Goal: Information Seeking & Learning: Check status

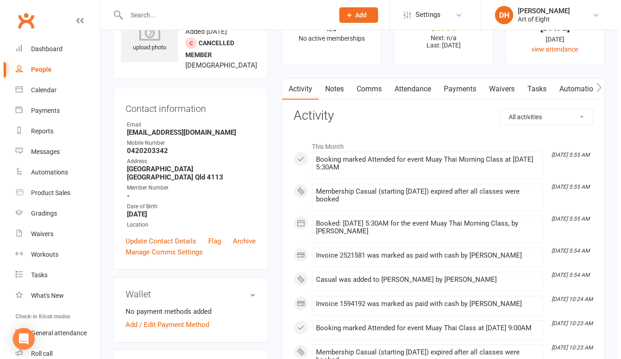
scroll to position [91, 0]
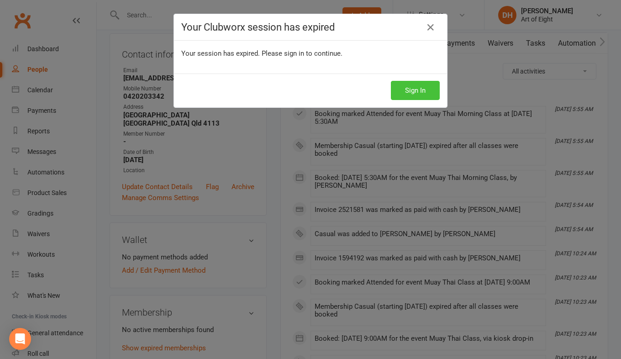
click at [394, 89] on button "Sign In" at bounding box center [415, 90] width 49 height 19
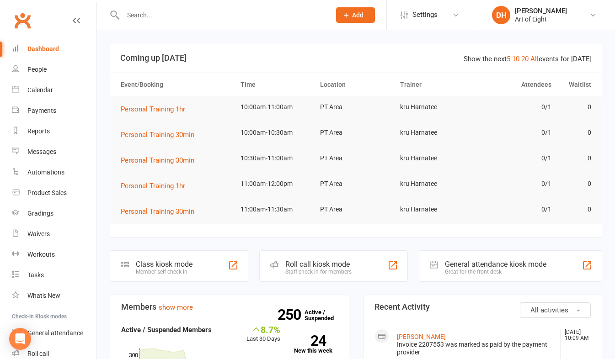
click at [203, 16] on input "text" at bounding box center [222, 15] width 204 height 13
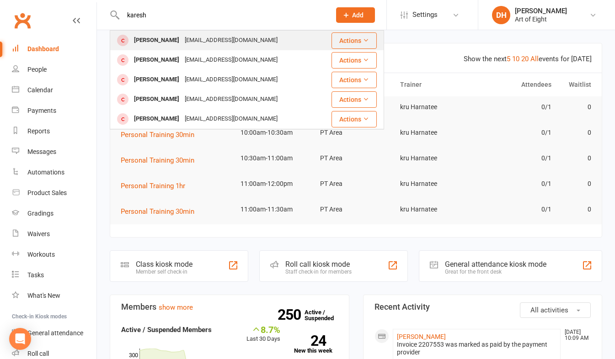
type input "karesh"
click at [144, 38] on div "Karesha Lee" at bounding box center [156, 40] width 51 height 13
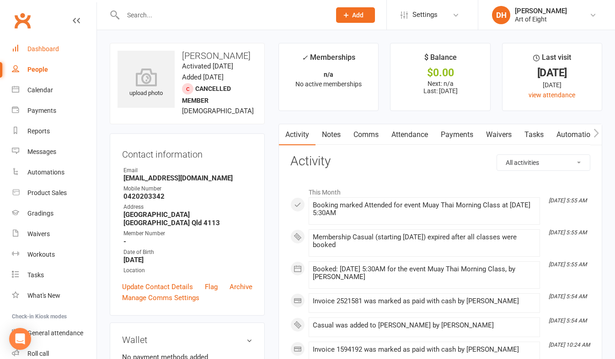
click at [50, 50] on div "Dashboard" at bounding box center [43, 48] width 32 height 7
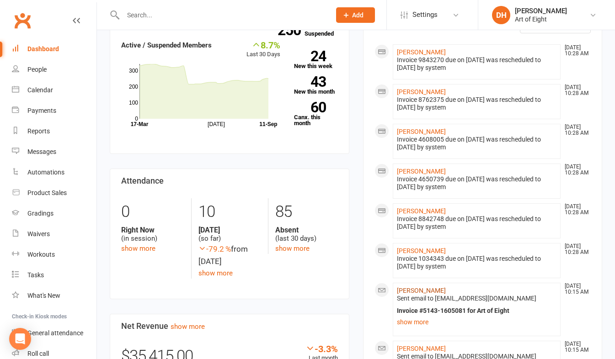
scroll to position [274, 0]
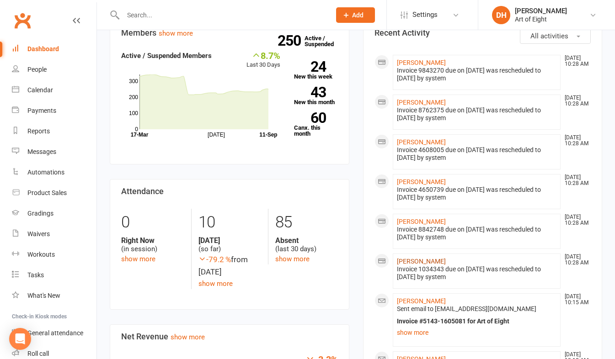
click at [403, 260] on link "Tanner Bulley" at bounding box center [421, 261] width 49 height 7
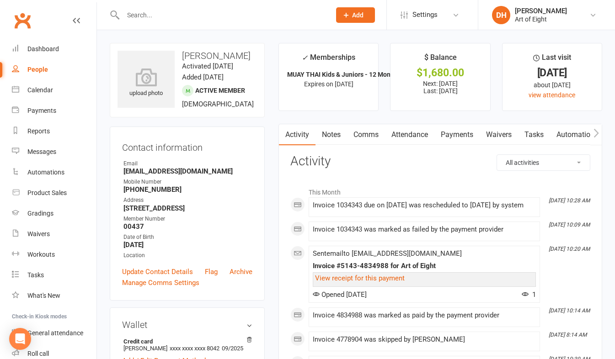
click at [442, 133] on link "Payments" at bounding box center [456, 134] width 45 height 21
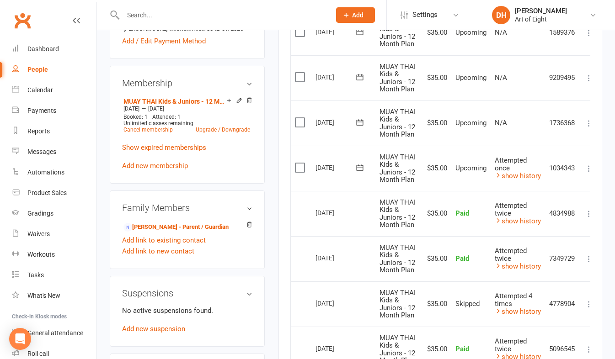
scroll to position [366, 0]
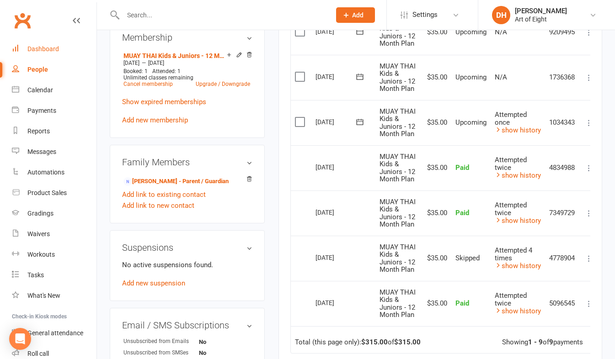
click at [33, 48] on div "Dashboard" at bounding box center [43, 48] width 32 height 7
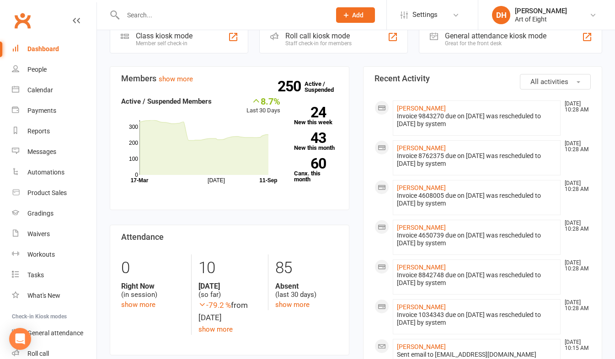
scroll to position [274, 0]
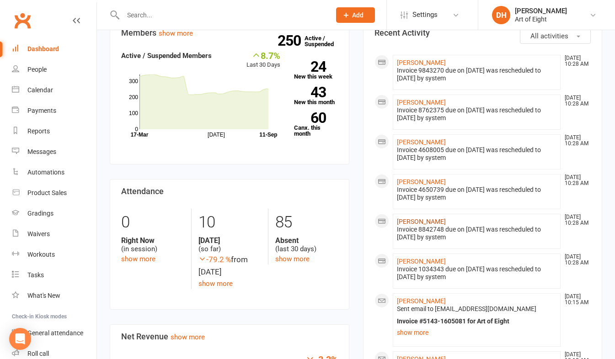
click at [406, 221] on link "[PERSON_NAME]" at bounding box center [421, 221] width 49 height 7
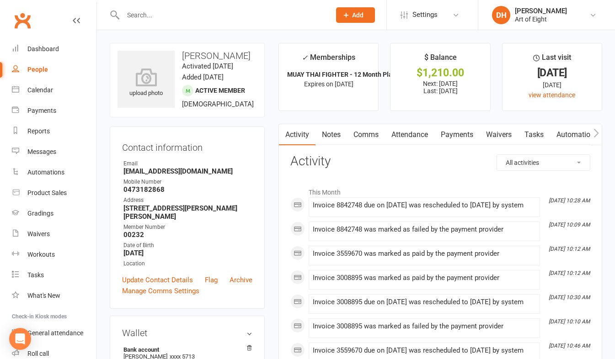
click at [457, 135] on link "Payments" at bounding box center [456, 134] width 45 height 21
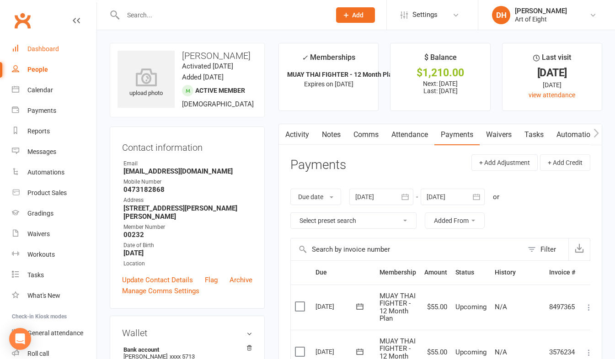
click at [35, 48] on div "Dashboard" at bounding box center [43, 48] width 32 height 7
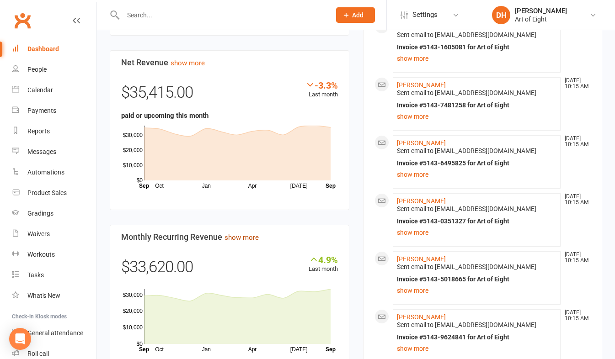
scroll to position [594, 0]
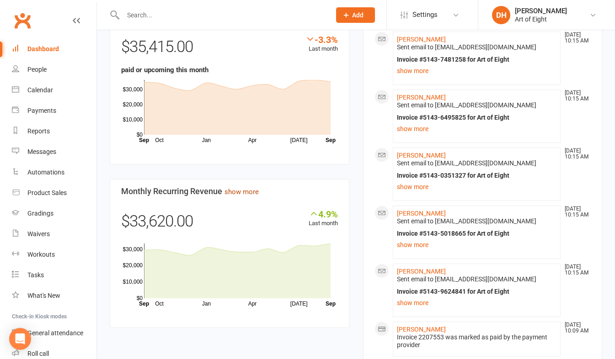
click at [230, 191] on link "show more" at bounding box center [241, 192] width 34 height 8
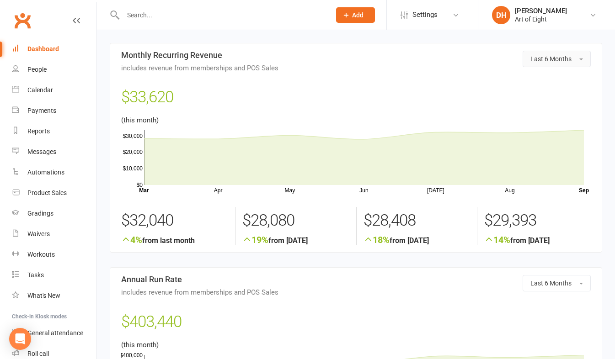
click at [580, 58] on button "Last 6 Months" at bounding box center [556, 59] width 68 height 16
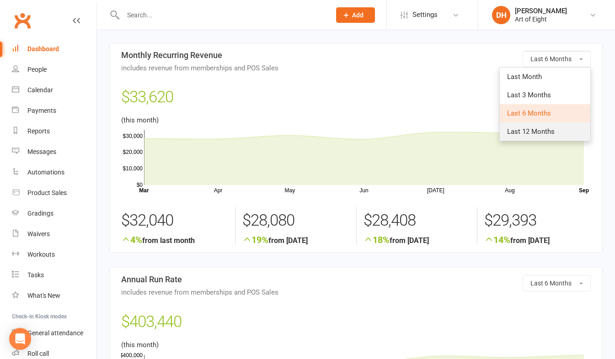
click at [535, 132] on span "Last 12 Months" at bounding box center [531, 131] width 48 height 8
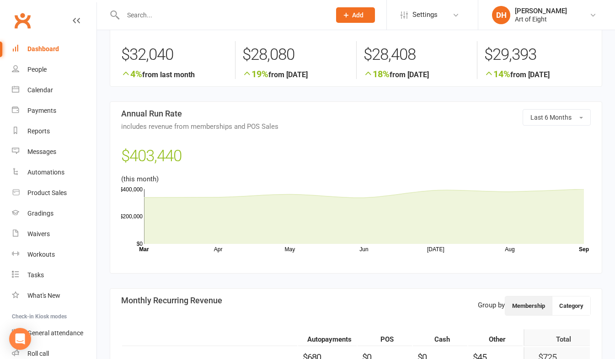
scroll to position [137, 0]
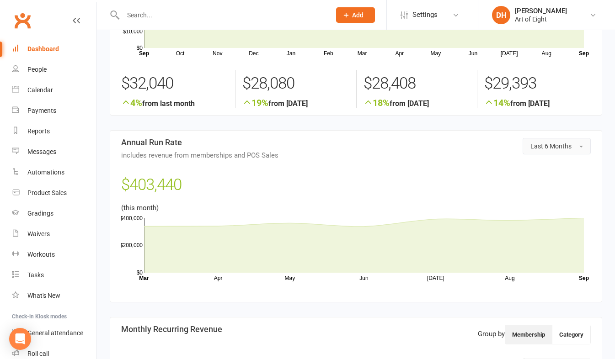
click at [578, 148] on button "Last 6 Months" at bounding box center [556, 146] width 68 height 16
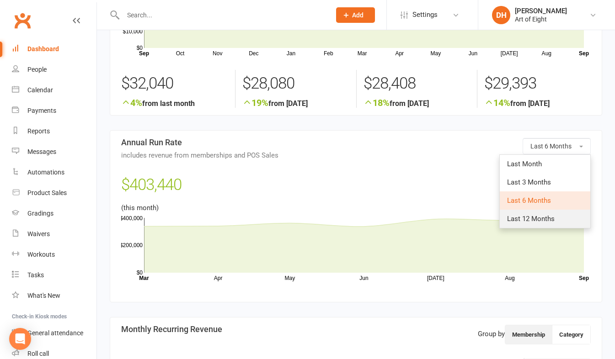
click at [524, 221] on span "Last 12 Months" at bounding box center [531, 219] width 48 height 8
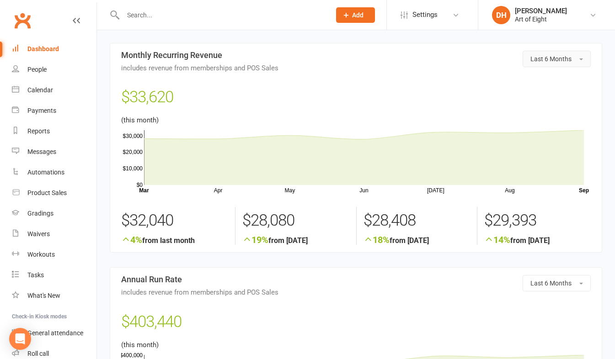
click at [582, 58] on span "button" at bounding box center [581, 59] width 4 height 2
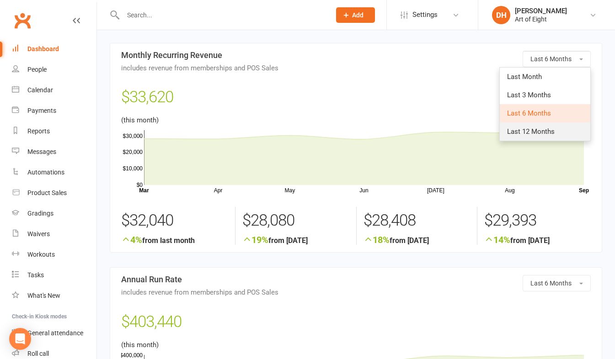
click at [527, 132] on span "Last 12 Months" at bounding box center [531, 131] width 48 height 8
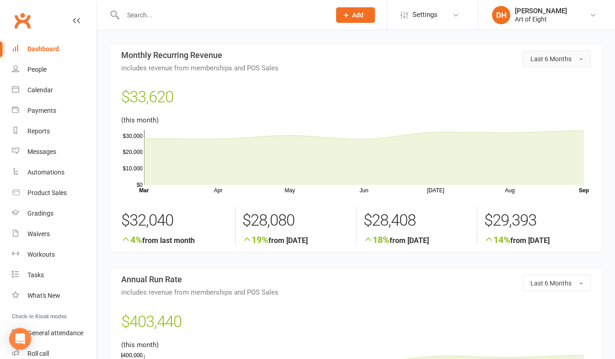
click at [576, 61] on button "Last 6 Months" at bounding box center [556, 59] width 68 height 16
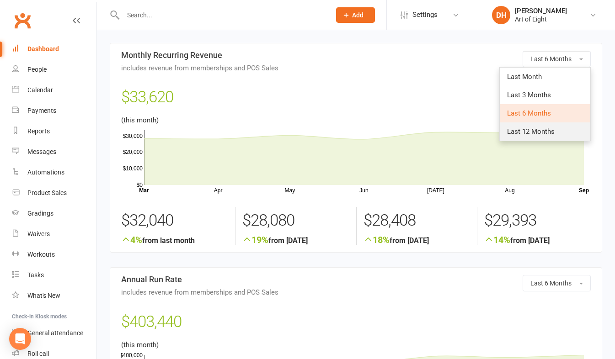
drag, startPoint x: 526, startPoint y: 129, endPoint x: 521, endPoint y: 128, distance: 5.0
click at [526, 129] on span "Last 12 Months" at bounding box center [531, 131] width 48 height 8
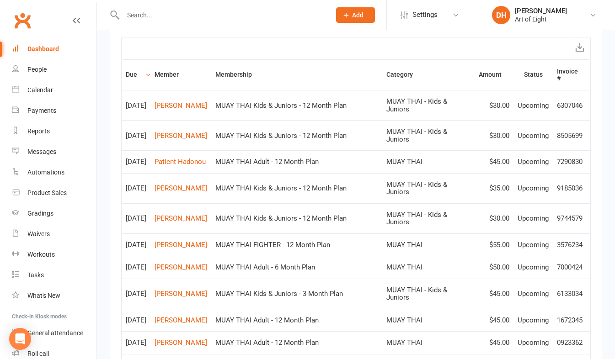
scroll to position [868, 0]
